Goal: Information Seeking & Learning: Learn about a topic

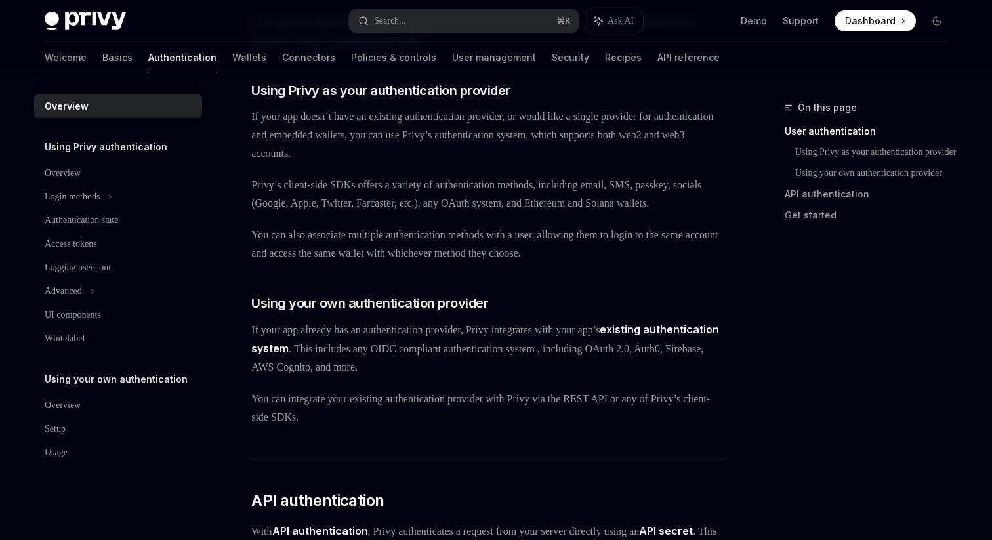
scroll to position [417, 0]
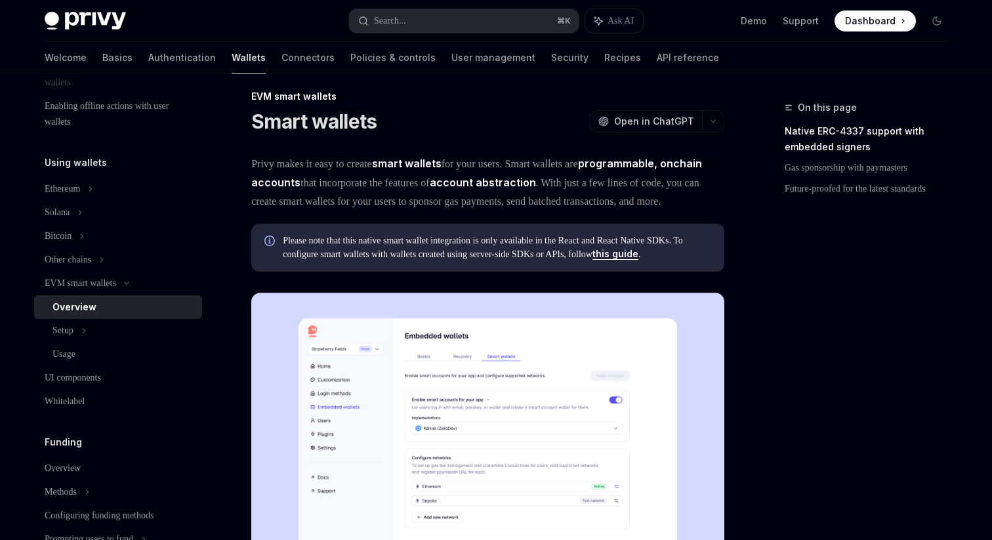
scroll to position [22, 0]
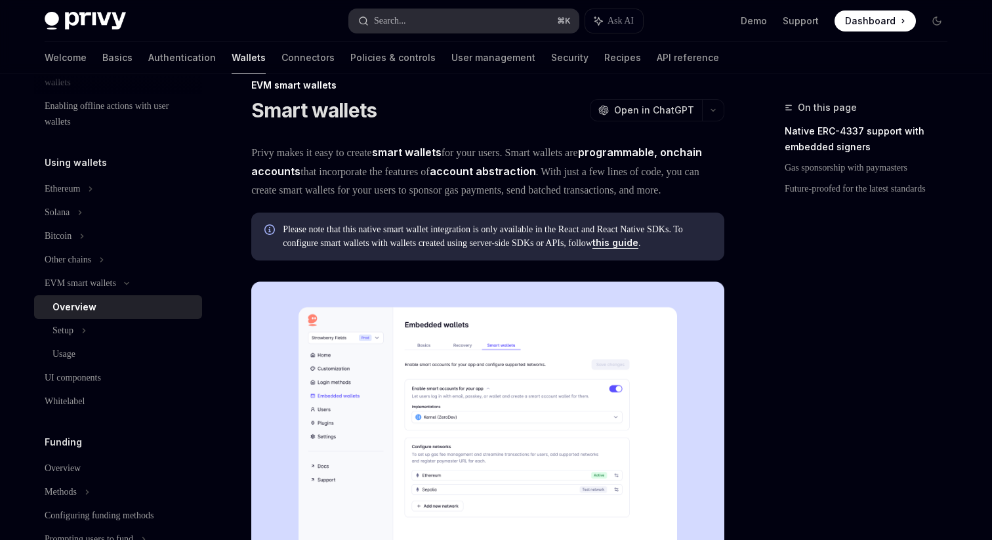
click at [420, 22] on button "Search... ⌘ K" at bounding box center [464, 21] width 230 height 24
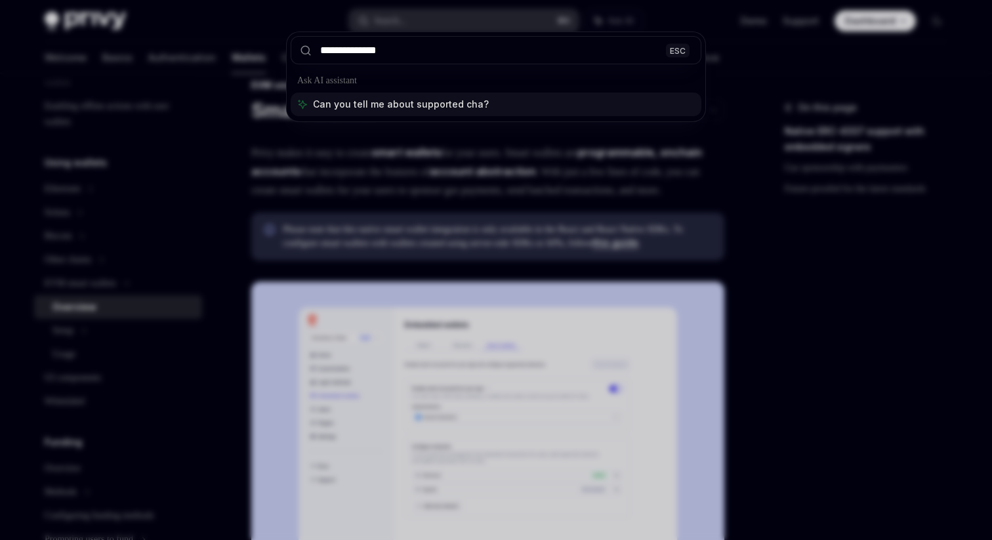
type input "**********"
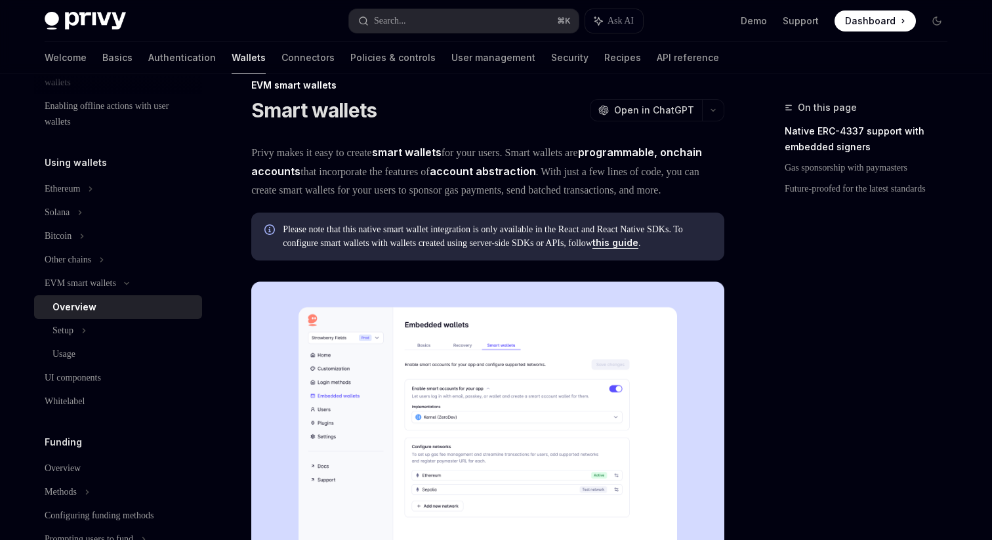
type textarea "*"
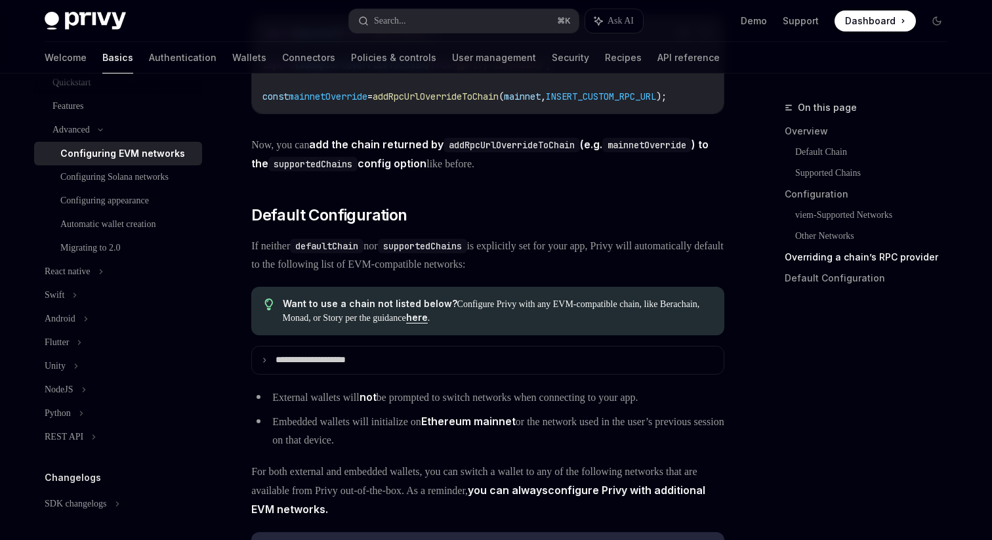
scroll to position [3411, 0]
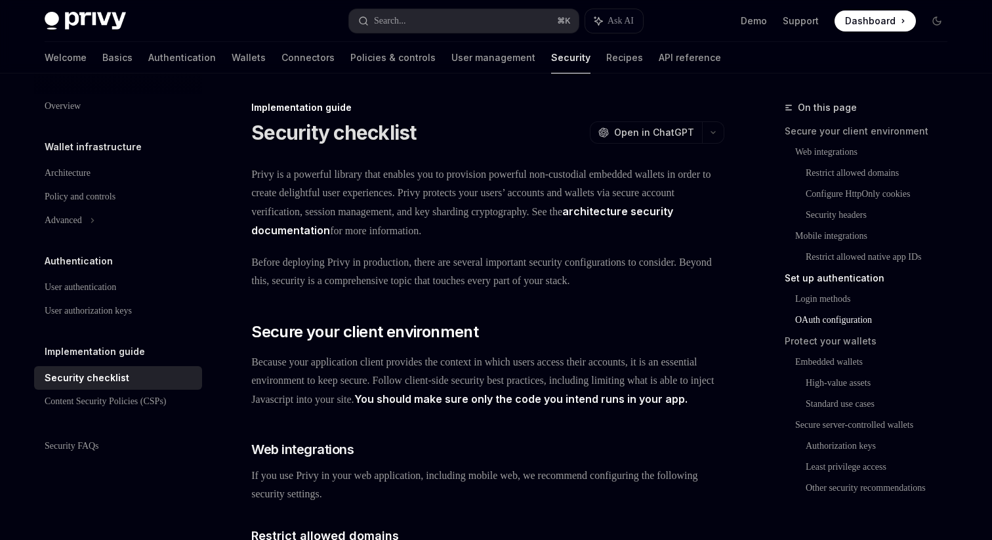
scroll to position [1456, 0]
